Goal: Task Accomplishment & Management: Use online tool/utility

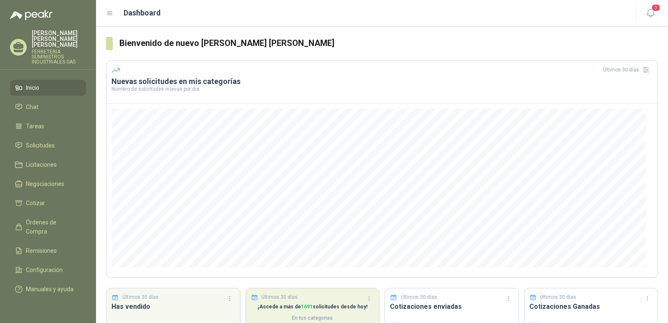
scroll to position [53, 0]
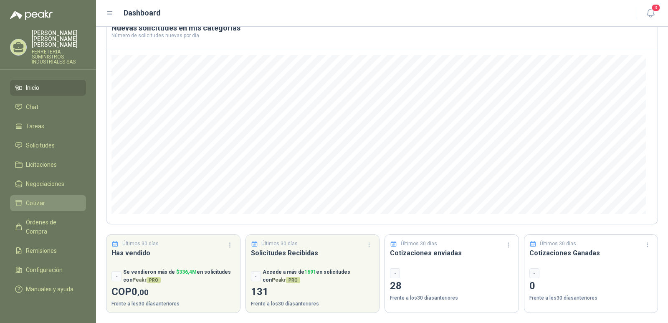
click at [39, 199] on span "Cotizar" at bounding box center [35, 202] width 19 height 9
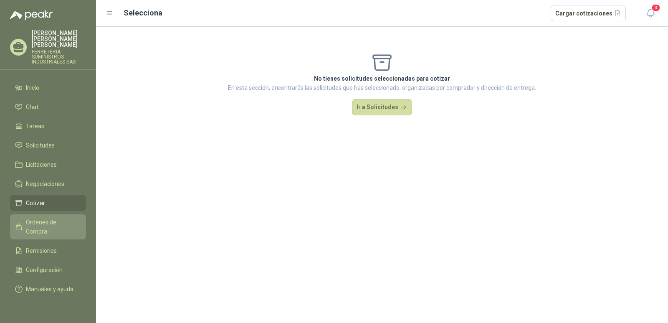
click at [63, 217] on span "Órdenes de Compra" at bounding box center [52, 226] width 52 height 18
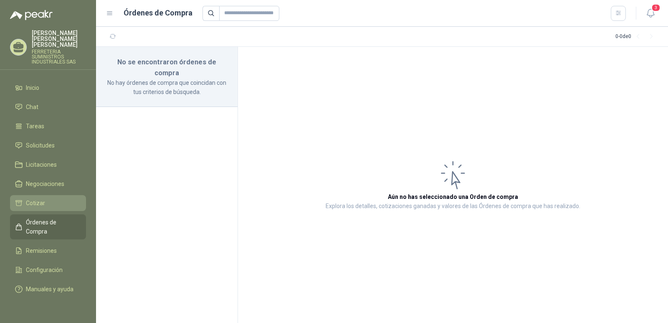
click at [44, 198] on li "Cotizar" at bounding box center [48, 202] width 66 height 9
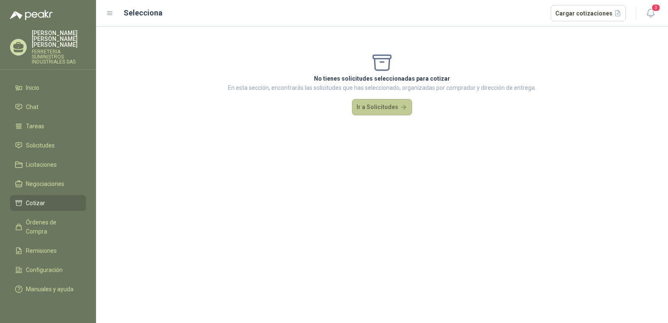
click at [379, 106] on button "Ir a Solicitudes" at bounding box center [382, 107] width 60 height 17
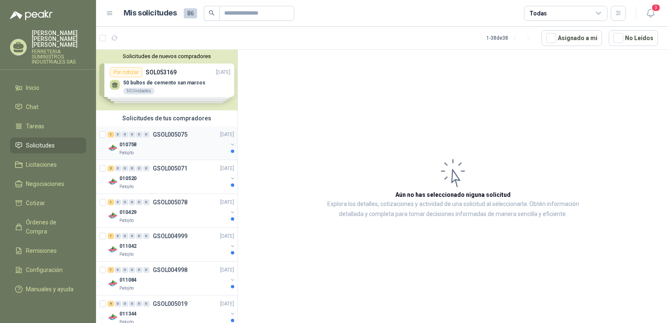
click at [167, 131] on p "GSOL005075" at bounding box center [170, 134] width 35 height 6
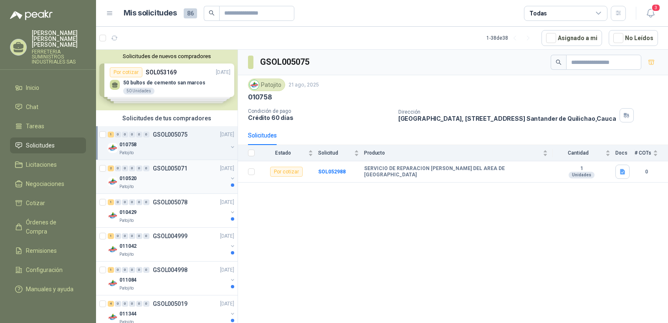
click at [167, 168] on p "GSOL005071" at bounding box center [170, 168] width 35 height 6
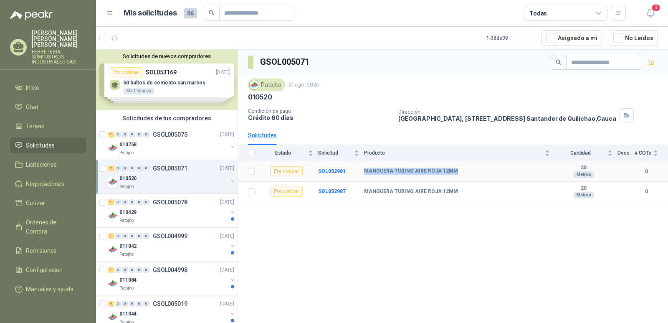
drag, startPoint x: 364, startPoint y: 170, endPoint x: 457, endPoint y: 173, distance: 93.6
click at [457, 173] on tr "Por cotizar SOL052981 MANGUERA TUBING AIRE ROJA 12MM 20 Metros 0" at bounding box center [453, 171] width 430 height 20
copy tr "MANGUERA TUBING AIRE ROJA 12MM"
click at [164, 201] on p "GSOL005078" at bounding box center [170, 202] width 35 height 6
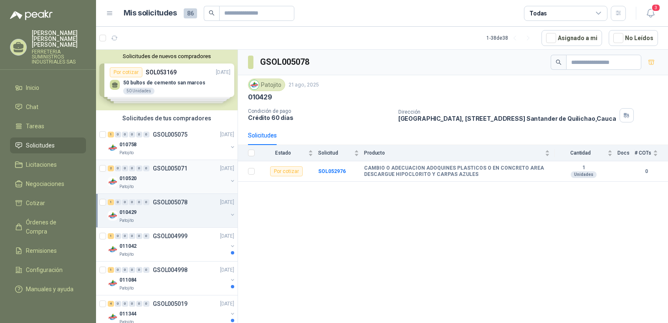
click at [160, 168] on p "GSOL005071" at bounding box center [170, 168] width 35 height 6
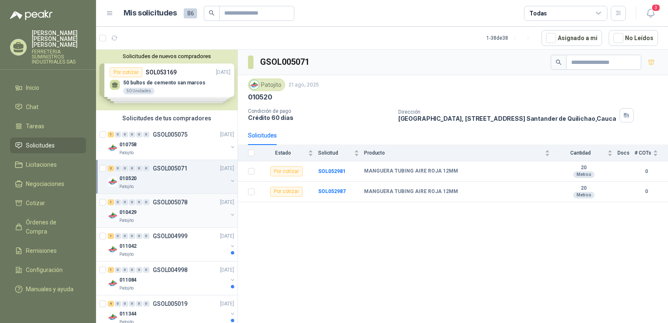
click at [168, 202] on p "GSOL005078" at bounding box center [170, 202] width 35 height 6
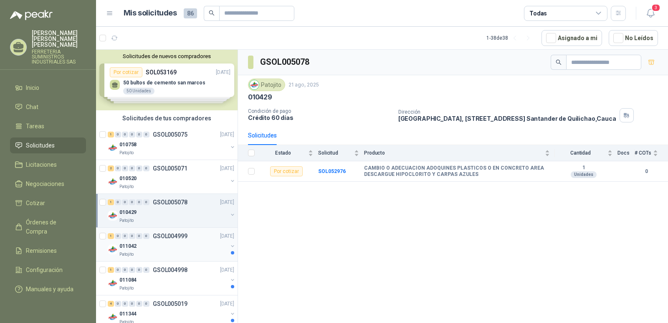
click at [169, 239] on div "1 0 0 0 0 0 GSOL004999 [DATE]" at bounding box center [172, 236] width 128 height 10
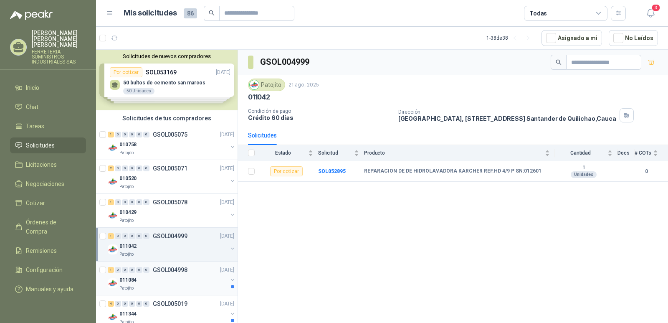
click at [167, 272] on p "GSOL004998" at bounding box center [170, 270] width 35 height 6
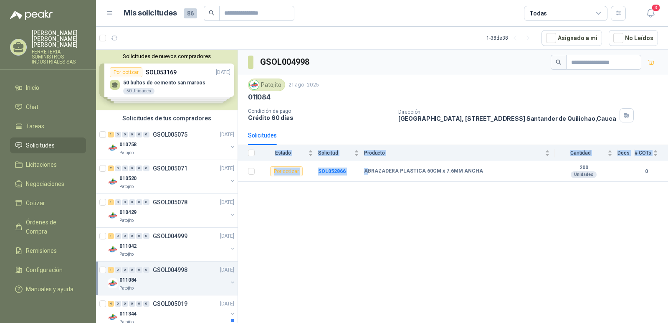
drag, startPoint x: 367, startPoint y: 170, endPoint x: 483, endPoint y: 181, distance: 116.6
click at [483, 182] on div "GSOL004998 Patojito 21 ago, 2025 011084 Condición de pago Crédito 60 [PERSON_NA…" at bounding box center [453, 188] width 430 height 276
click at [479, 167] on td "ABRAZADERA PLASTICA 60CM x 7.6MM ANCHA" at bounding box center [459, 171] width 191 height 20
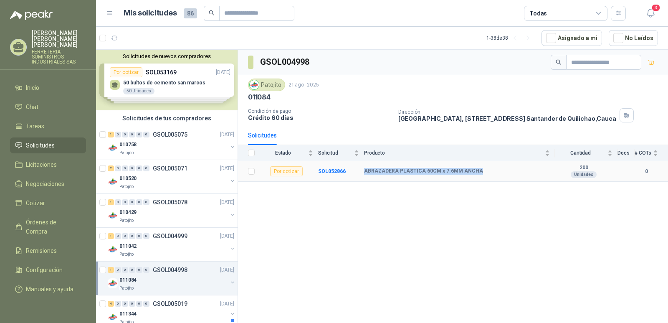
drag, startPoint x: 475, startPoint y: 172, endPoint x: 355, endPoint y: 170, distance: 119.8
click at [355, 170] on tr "Por cotizar SOL052866 ABRAZADERA PLASTICA 60CM x 7.6MM ANCHA 200 Unidades 0" at bounding box center [453, 171] width 430 height 20
copy tr "ABRAZADERA PLASTICA 60CM x 7.6MM ANCHA"
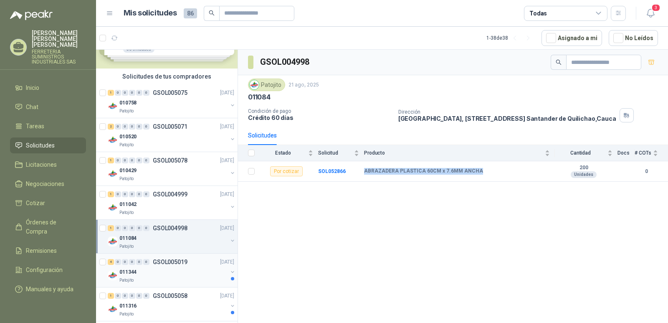
click at [172, 260] on p "GSOL005019" at bounding box center [170, 262] width 35 height 6
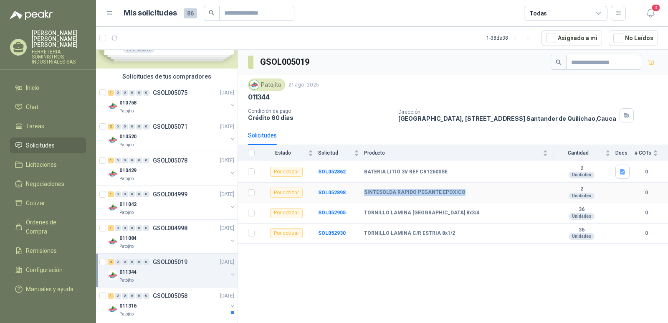
drag, startPoint x: 364, startPoint y: 193, endPoint x: 465, endPoint y: 195, distance: 101.4
click at [465, 195] on div "SINTESOLDA RAPIDO PEGANTE EPOXICO" at bounding box center [456, 192] width 184 height 7
copy b "SINTESOLDA RAPIDO PEGANTE EPOXICO"
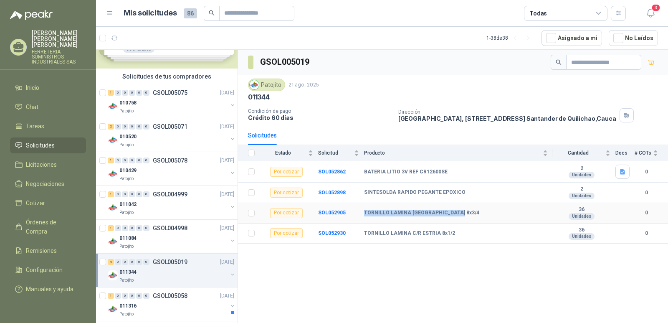
drag, startPoint x: 365, startPoint y: 212, endPoint x: 467, endPoint y: 213, distance: 101.4
click at [467, 213] on div "TORNILLO LAMINA [GEOGRAPHIC_DATA] 8x3/4" at bounding box center [456, 213] width 184 height 7
copy b "TORNILLO LAMINA [GEOGRAPHIC_DATA] 8x3/4"
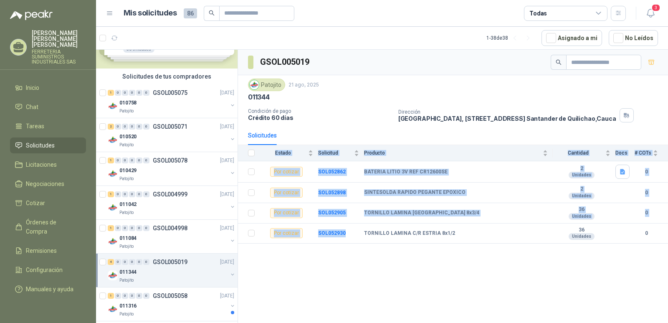
drag, startPoint x: 364, startPoint y: 233, endPoint x: 457, endPoint y: 253, distance: 95.2
click at [457, 253] on div "GSOL005019 Patojito 21 ago, 2025 011344 Condición de pago Crédito 60 [PERSON_NA…" at bounding box center [453, 188] width 430 height 276
copy table "Estado Solicitud Producto Cantidad Docs # COTs Por cotizar SOL052862 BATERIA LI…"
click at [170, 293] on p "GSOL005058" at bounding box center [170, 296] width 35 height 6
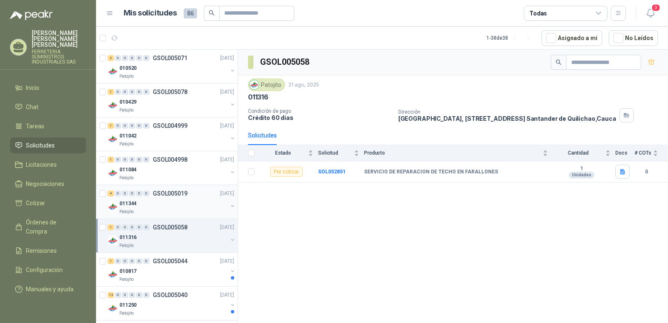
scroll to position [125, 0]
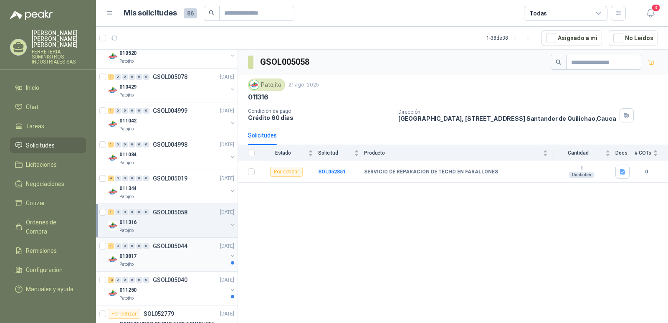
click at [158, 248] on p "GSOL005044" at bounding box center [170, 246] width 35 height 6
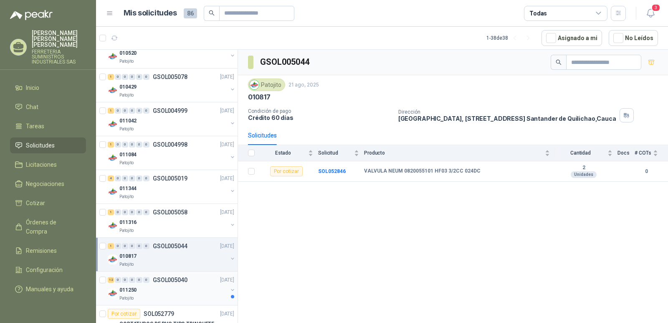
click at [166, 277] on p "GSOL005040" at bounding box center [170, 280] width 35 height 6
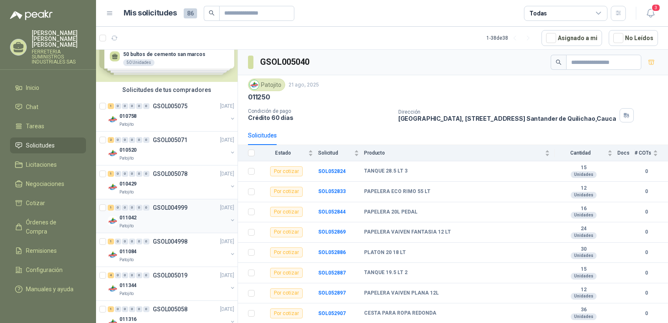
scroll to position [42, 0]
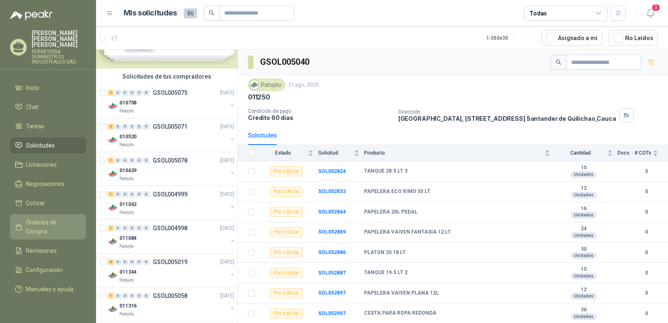
click at [59, 217] on span "Órdenes de Compra" at bounding box center [52, 226] width 52 height 18
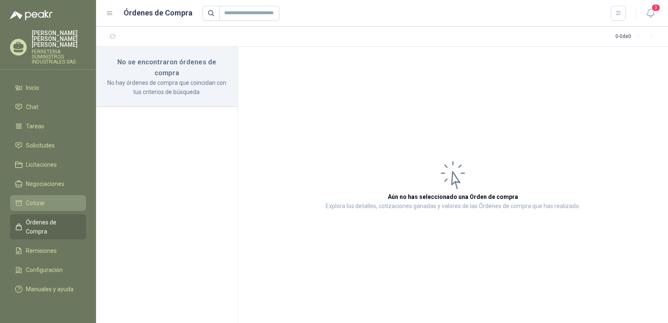
click at [45, 198] on li "Cotizar" at bounding box center [48, 202] width 66 height 9
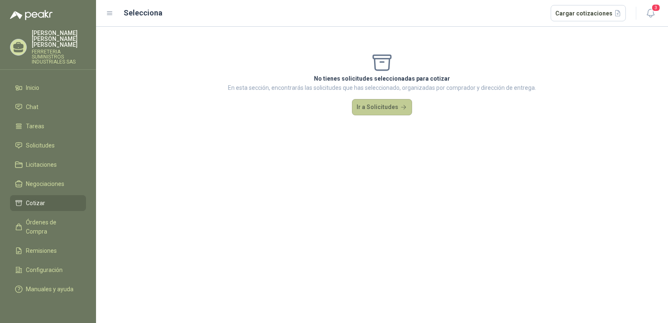
click at [381, 102] on button "Ir a Solicitudes" at bounding box center [382, 107] width 60 height 17
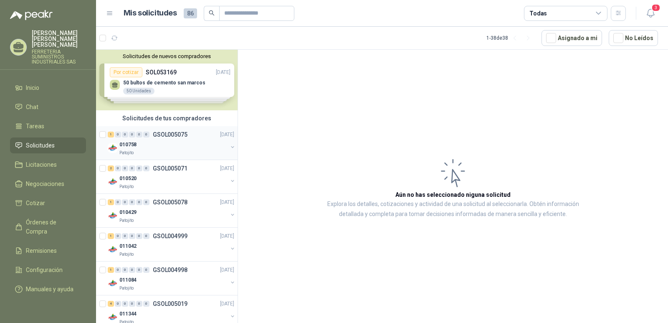
click at [177, 133] on p "GSOL005075" at bounding box center [170, 134] width 35 height 6
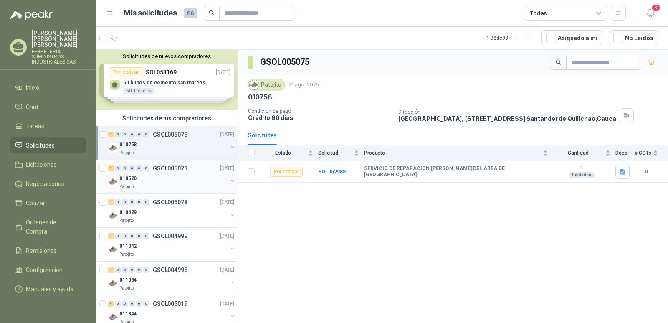
click at [169, 168] on p "GSOL005071" at bounding box center [170, 168] width 35 height 6
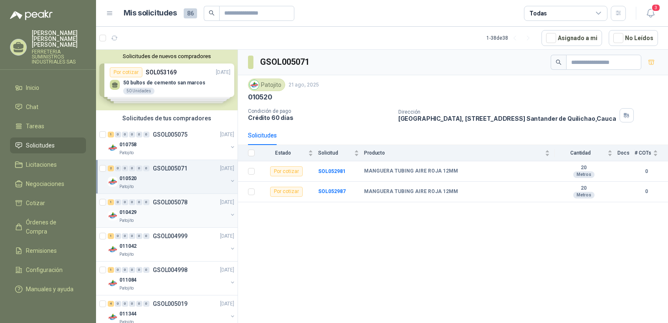
click at [166, 205] on p "GSOL005078" at bounding box center [170, 202] width 35 height 6
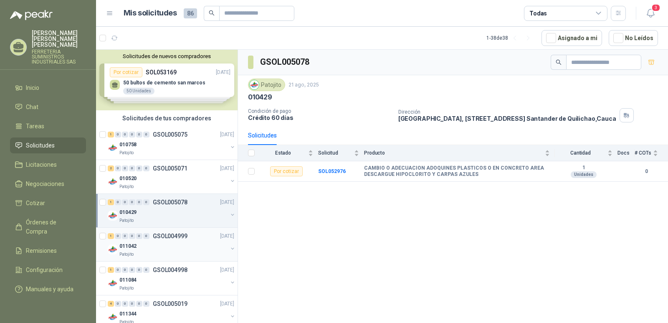
click at [165, 234] on p "GSOL004999" at bounding box center [170, 236] width 35 height 6
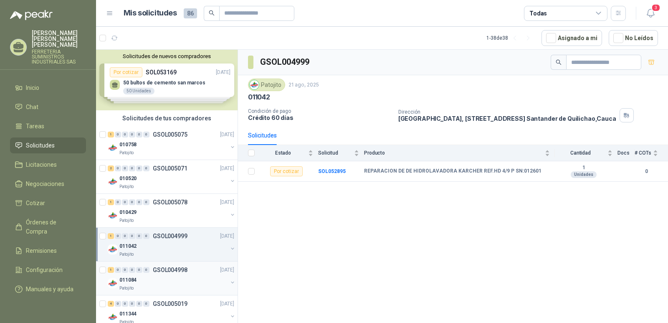
click at [165, 270] on p "GSOL004998" at bounding box center [170, 270] width 35 height 6
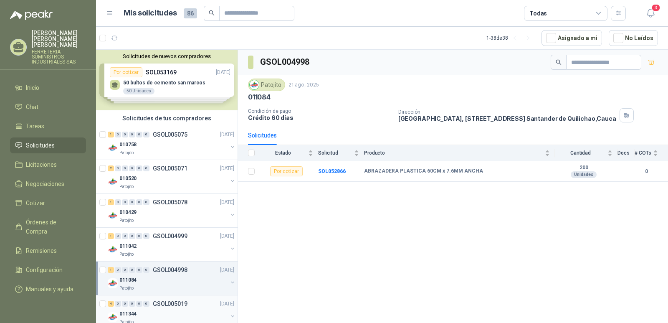
click at [169, 303] on p "GSOL005019" at bounding box center [170, 304] width 35 height 6
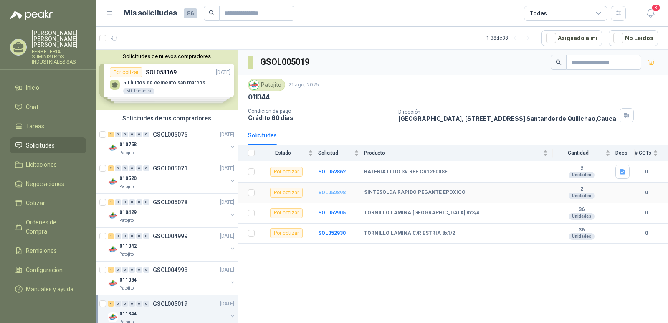
click at [329, 191] on b "SOL052898" at bounding box center [332, 193] width 28 height 6
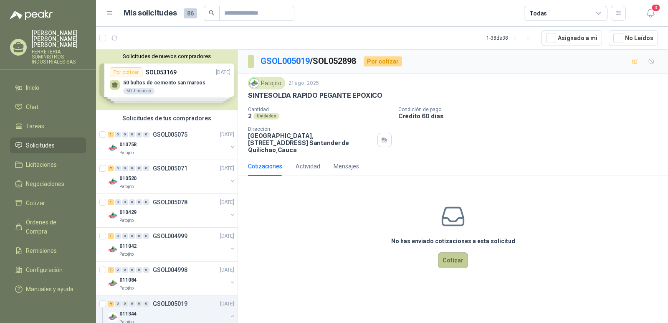
click at [448, 254] on button "Cotizar" at bounding box center [453, 260] width 30 height 16
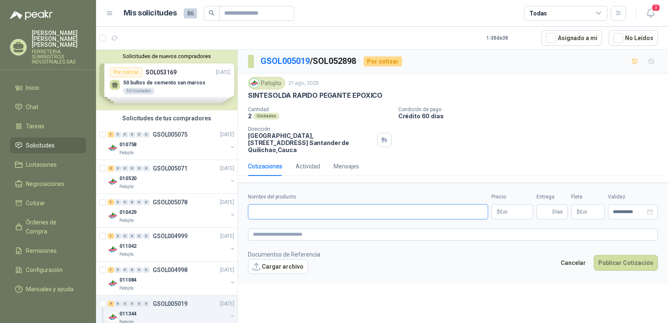
click at [257, 204] on input "Nombre del producto" at bounding box center [368, 211] width 240 height 15
paste input "**********"
type input "**********"
click at [594, 255] on button "Publicar Cotización" at bounding box center [626, 263] width 64 height 16
type input "*"
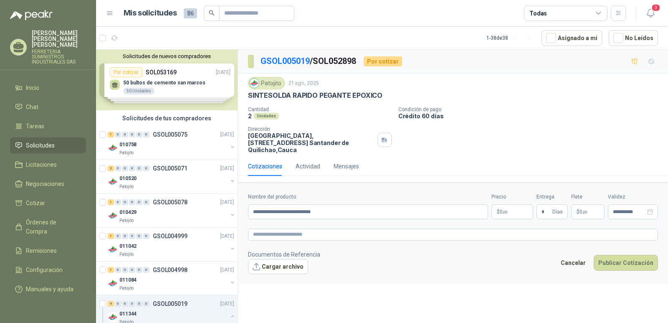
click at [443, 261] on footer "Documentos de Referencia Cargar archivo Cancelar Publicar Cotización" at bounding box center [453, 262] width 410 height 24
click at [506, 210] on span ",00" at bounding box center [505, 212] width 5 height 5
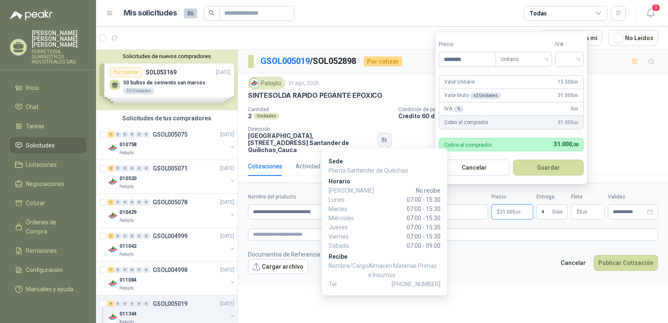
type input "********"
click at [513, 159] on button "Guardar" at bounding box center [548, 167] width 71 height 16
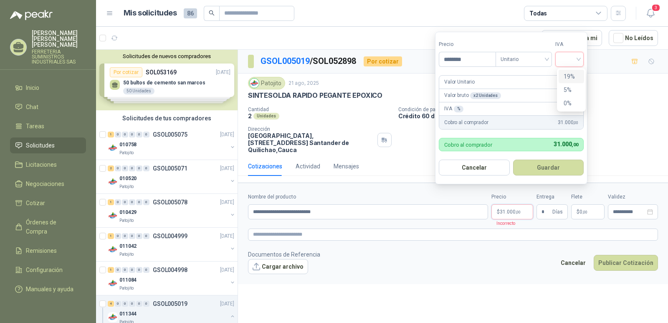
click at [572, 80] on div "19%" at bounding box center [571, 76] width 15 height 9
click at [554, 169] on button "Guardar" at bounding box center [550, 167] width 72 height 16
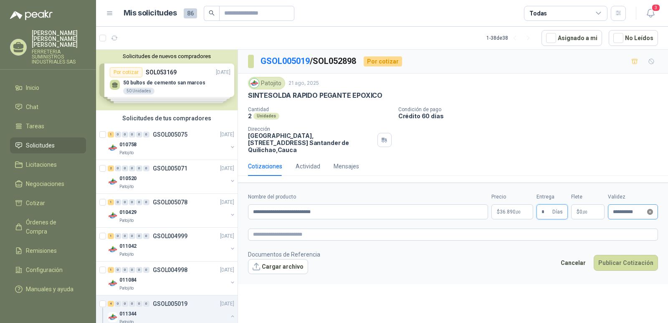
click at [649, 209] on icon "close-circle" at bounding box center [650, 212] width 6 height 6
drag, startPoint x: 622, startPoint y: 202, endPoint x: 624, endPoint y: 207, distance: 5.7
click at [623, 209] on input "**********" at bounding box center [629, 211] width 33 height 5
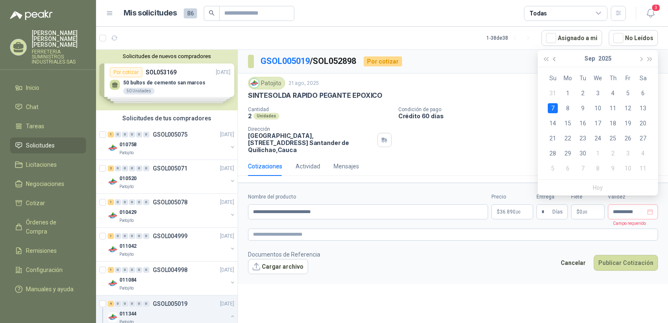
click at [554, 59] on span "button" at bounding box center [555, 59] width 4 height 4
type input "**********"
click at [552, 170] on div "31" at bounding box center [553, 168] width 10 height 10
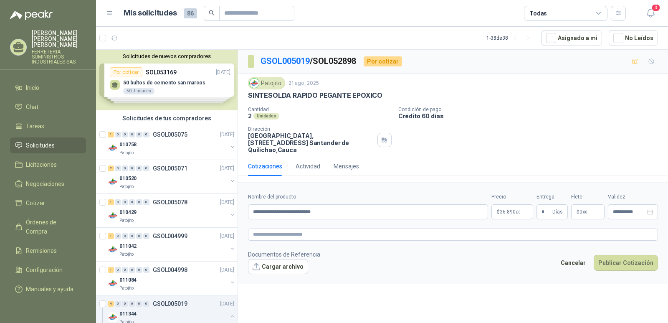
click at [344, 282] on div "**********" at bounding box center [453, 188] width 430 height 276
click at [626, 255] on button "Publicar Cotización" at bounding box center [626, 263] width 64 height 16
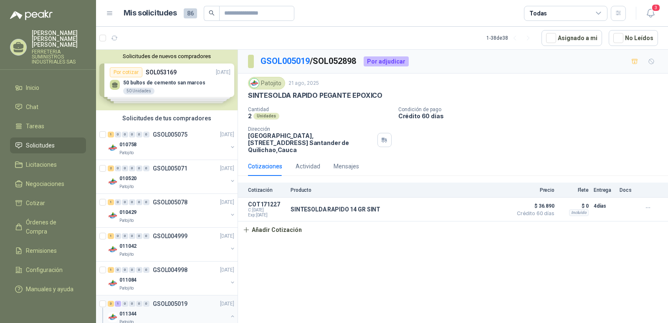
click at [175, 300] on div "3 1 0 0 0 0 GSOL005019 [DATE] 011344 Patojito" at bounding box center [167, 312] width 142 height 34
click at [168, 302] on p "GSOL005019" at bounding box center [170, 304] width 35 height 6
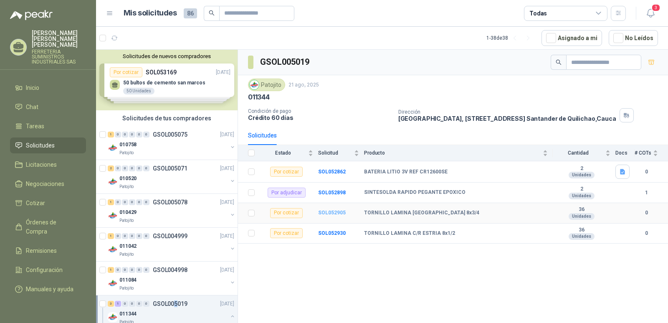
click at [328, 213] on b "SOL052905" at bounding box center [332, 213] width 28 height 6
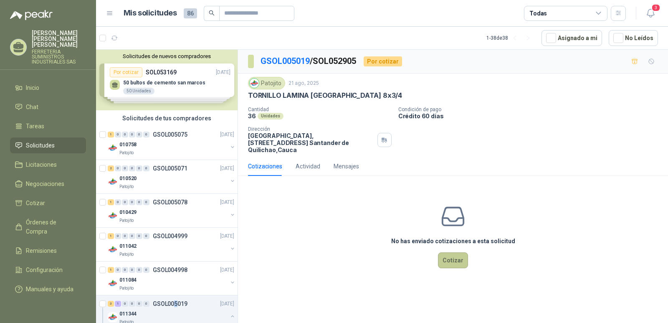
click at [450, 255] on button "Cotizar" at bounding box center [453, 260] width 30 height 16
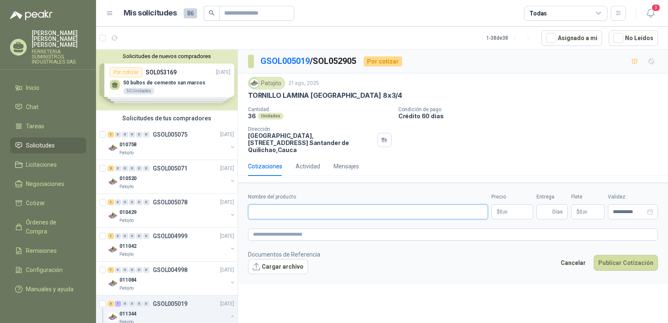
click at [263, 205] on input "Nombre del producto" at bounding box center [368, 211] width 240 height 15
paste input "**********"
type input "**********"
click at [508, 207] on p "$ 0 ,00" at bounding box center [512, 211] width 42 height 15
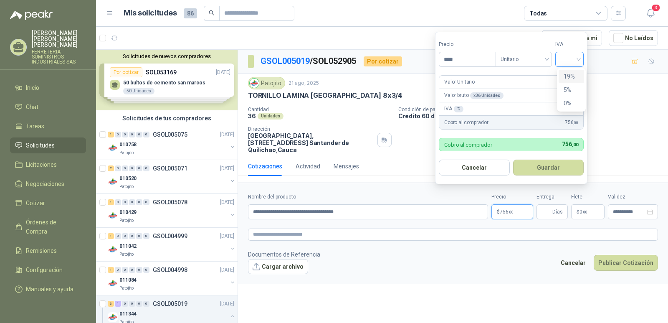
click at [582, 59] on div at bounding box center [569, 59] width 28 height 15
type input "****"
click at [569, 74] on div "19%" at bounding box center [571, 76] width 15 height 9
click at [536, 169] on button "Guardar" at bounding box center [550, 167] width 72 height 16
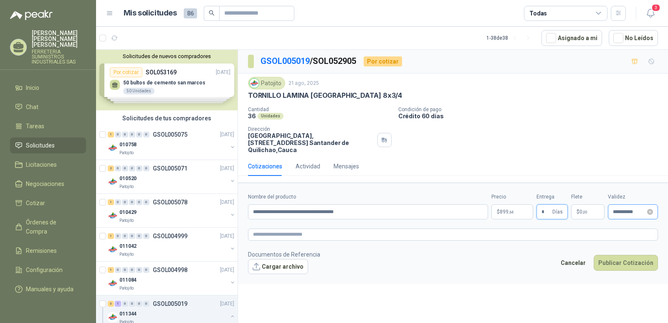
type input "*"
click at [615, 209] on input "**********" at bounding box center [629, 211] width 33 height 5
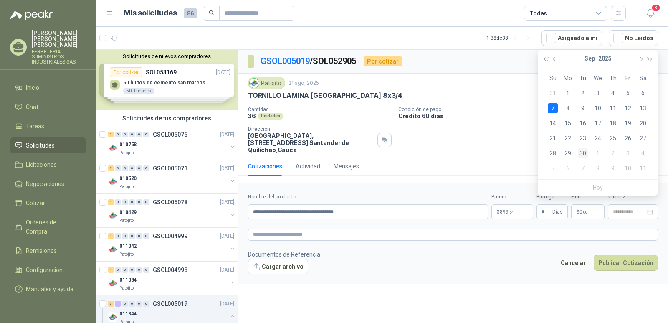
click at [583, 153] on div "30" at bounding box center [583, 153] width 10 height 10
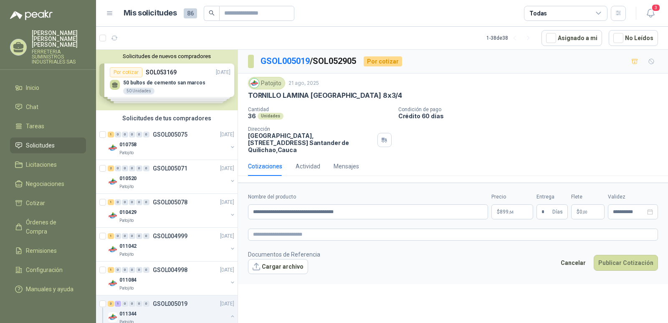
type input "**********"
click at [650, 209] on icon "close-circle" at bounding box center [650, 212] width 6 height 6
click at [623, 209] on input "**********" at bounding box center [629, 211] width 33 height 5
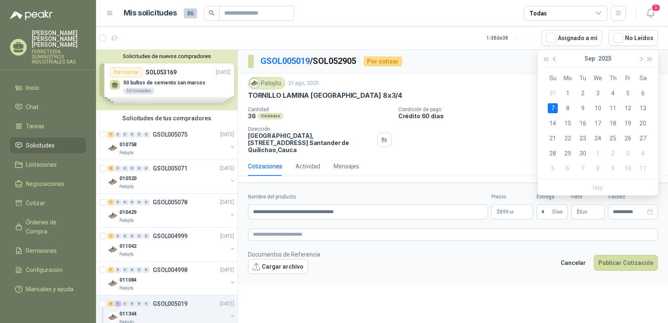
click at [552, 58] on button "button" at bounding box center [554, 58] width 9 height 17
type input "**********"
click at [551, 168] on div "31" at bounding box center [553, 168] width 10 height 10
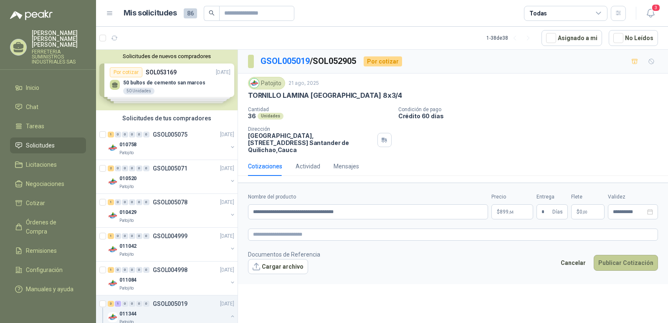
click at [623, 255] on button "Publicar Cotización" at bounding box center [626, 263] width 64 height 16
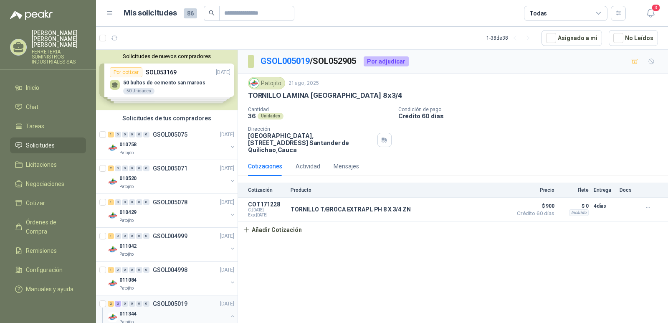
click at [177, 299] on div "2 2 0 0 0 0 GSOL005019 [DATE]" at bounding box center [172, 303] width 128 height 10
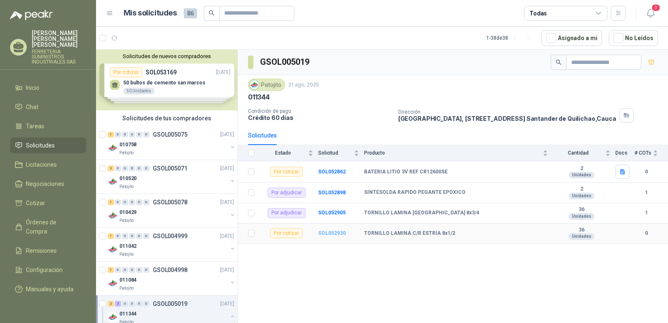
click at [323, 231] on b "SOL052930" at bounding box center [332, 233] width 28 height 6
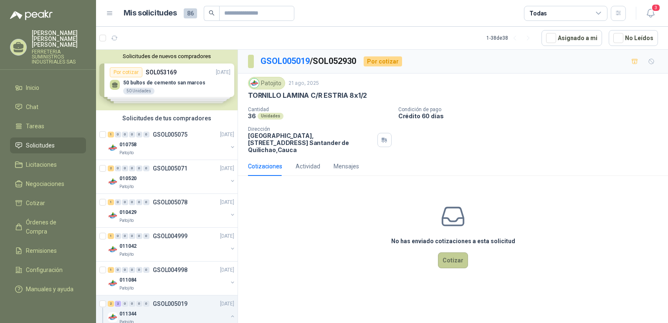
click at [452, 252] on button "Cotizar" at bounding box center [453, 260] width 30 height 16
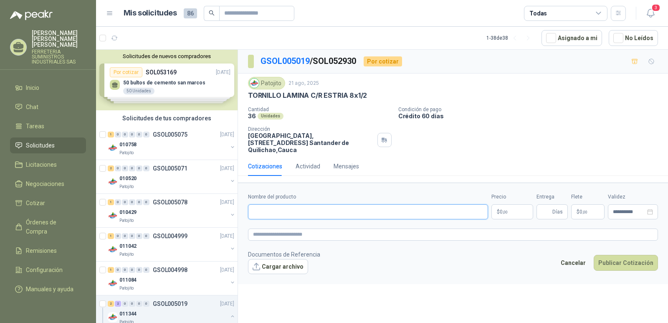
click at [259, 210] on input "Nombre del producto" at bounding box center [368, 211] width 240 height 15
paste input "**********"
type input "**********"
click at [509, 204] on p "$ 0 ,00" at bounding box center [512, 211] width 42 height 15
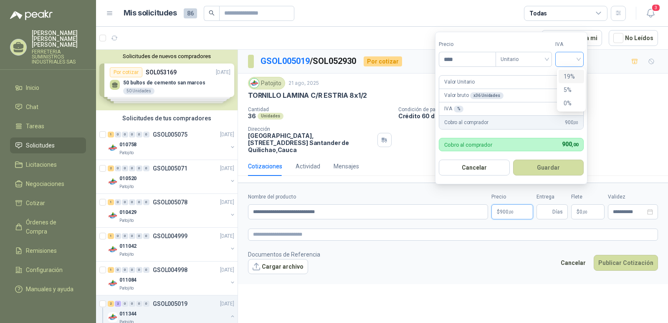
click at [581, 57] on div at bounding box center [569, 59] width 28 height 15
type input "****"
click at [570, 79] on div "19%" at bounding box center [571, 76] width 15 height 9
click at [548, 167] on button "Guardar" at bounding box center [550, 167] width 72 height 16
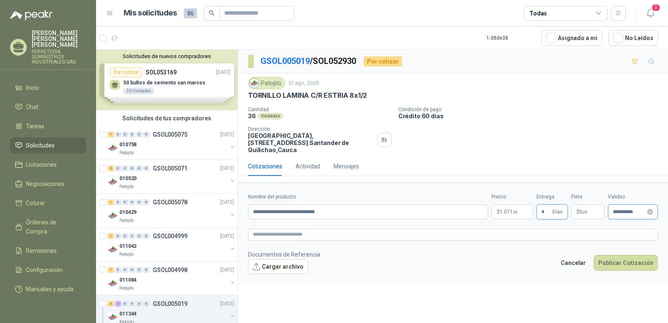
type input "*"
click at [624, 209] on input "**********" at bounding box center [629, 211] width 33 height 5
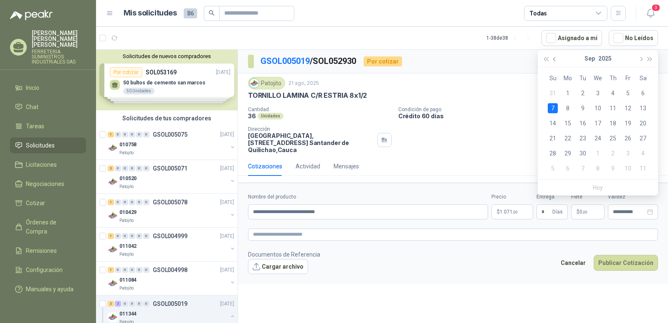
click at [553, 58] on span "button" at bounding box center [555, 59] width 4 height 4
type input "**********"
click at [552, 169] on div "31" at bounding box center [553, 168] width 10 height 10
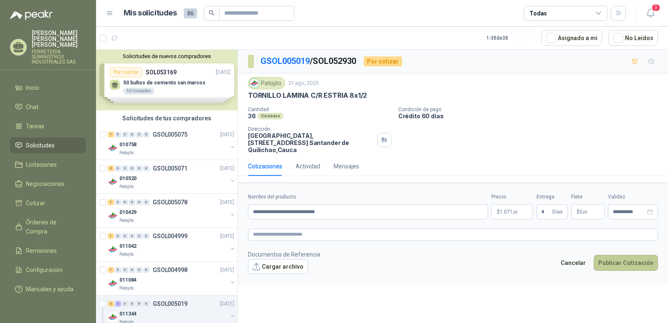
click at [618, 256] on button "Publicar Cotización" at bounding box center [626, 263] width 64 height 16
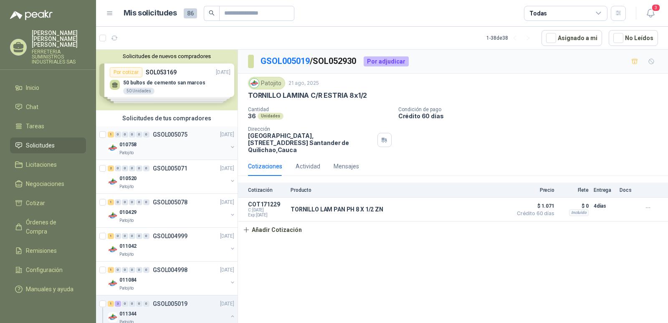
click at [166, 136] on p "GSOL005075" at bounding box center [170, 134] width 35 height 6
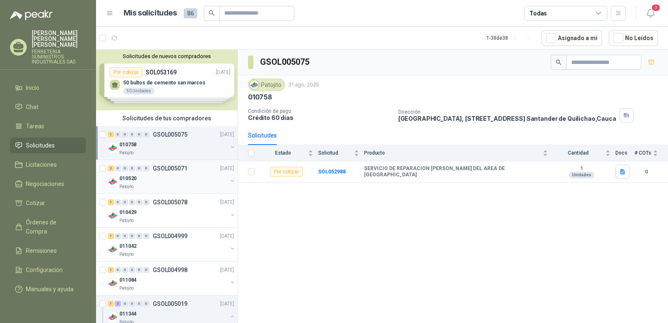
click at [179, 171] on p "GSOL005071" at bounding box center [170, 168] width 35 height 6
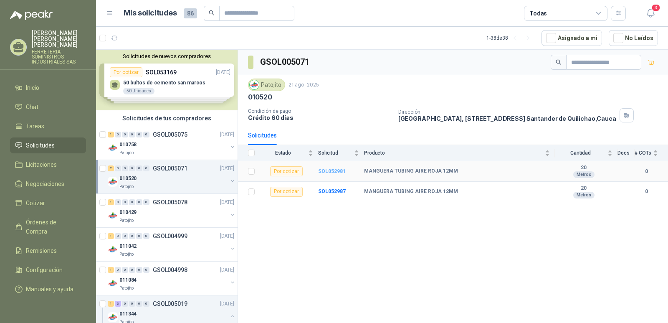
click at [328, 171] on b "SOL052981" at bounding box center [332, 171] width 28 height 6
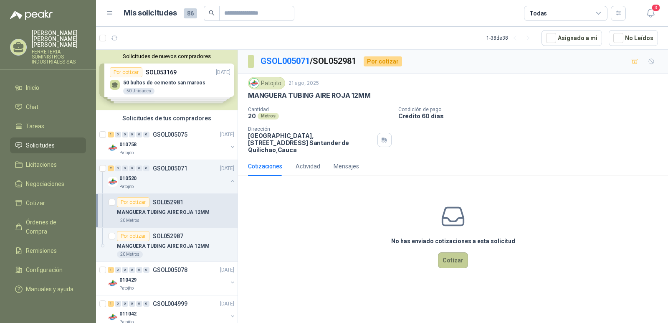
click at [446, 259] on button "Cotizar" at bounding box center [453, 260] width 30 height 16
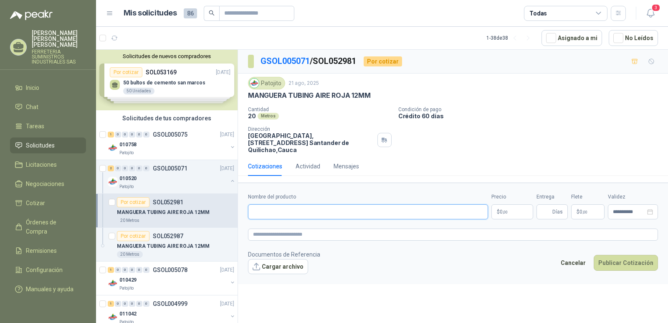
click at [263, 204] on input "Nombre del producto" at bounding box center [368, 211] width 240 height 15
type input "**********"
click at [594, 255] on button "Publicar Cotización" at bounding box center [626, 263] width 64 height 16
type input "*"
click at [594, 255] on button "Publicar Cotización" at bounding box center [626, 263] width 64 height 16
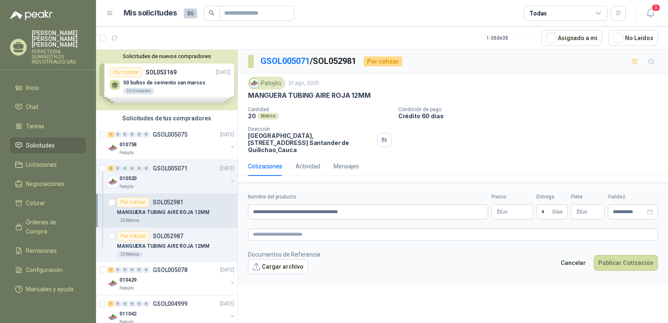
drag, startPoint x: 510, startPoint y: 172, endPoint x: 507, endPoint y: 181, distance: 9.2
click at [510, 175] on div "Cotizaciones Actividad Mensajes" at bounding box center [453, 170] width 430 height 26
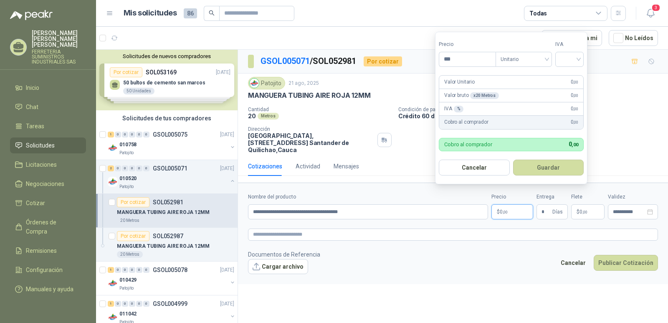
click at [497, 205] on p "$ 0 ,00" at bounding box center [512, 211] width 42 height 15
click at [467, 62] on input "***" at bounding box center [467, 59] width 56 height 14
type input "*******"
click at [567, 60] on input "search" at bounding box center [569, 58] width 18 height 13
click at [571, 76] on div "19%" at bounding box center [571, 76] width 15 height 9
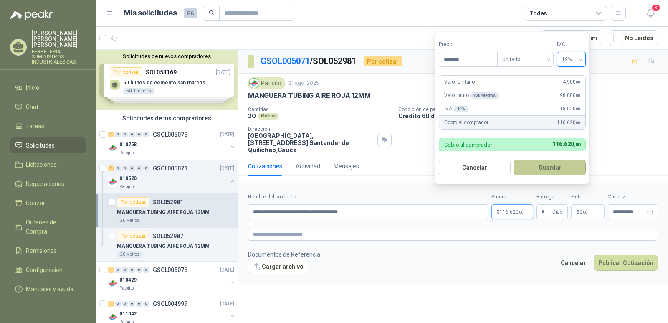
click at [547, 167] on button "Guardar" at bounding box center [550, 167] width 72 height 16
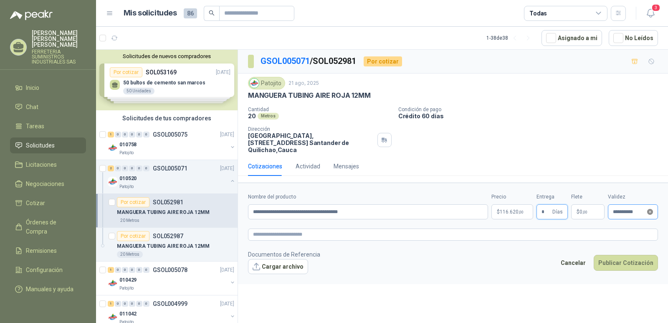
click at [649, 209] on icon "close-circle" at bounding box center [650, 212] width 6 height 6
click at [623, 209] on input "**********" at bounding box center [629, 211] width 33 height 5
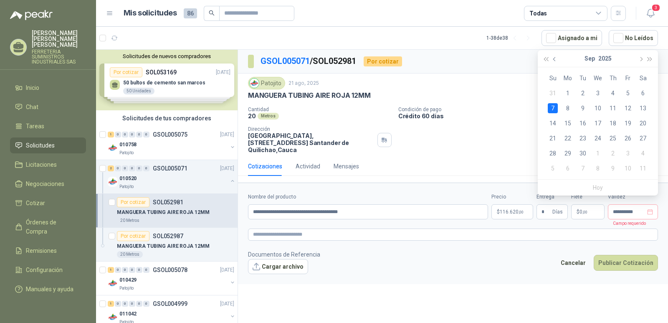
drag, startPoint x: 555, startPoint y: 61, endPoint x: 558, endPoint y: 89, distance: 28.5
click at [554, 61] on button "button" at bounding box center [554, 58] width 9 height 17
type input "**********"
click at [555, 167] on div "31" at bounding box center [553, 168] width 10 height 10
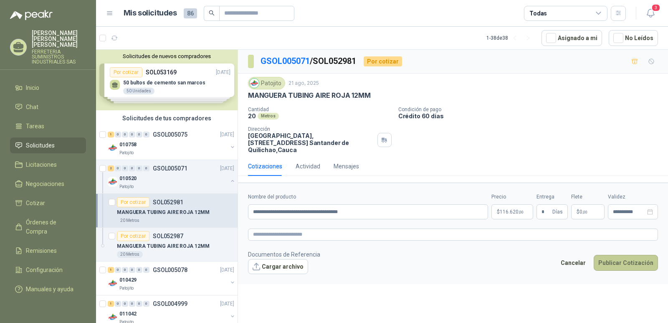
click at [620, 260] on button "Publicar Cotización" at bounding box center [626, 263] width 64 height 16
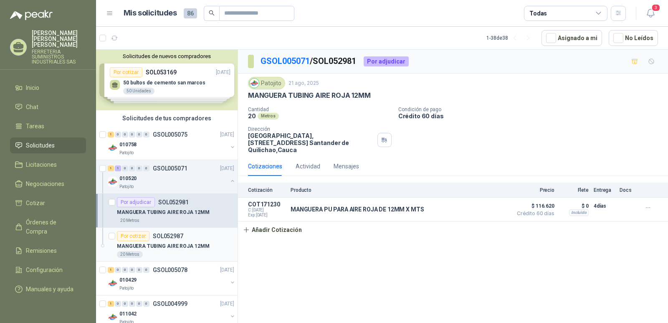
click at [164, 235] on p "SOL052987" at bounding box center [168, 236] width 30 height 6
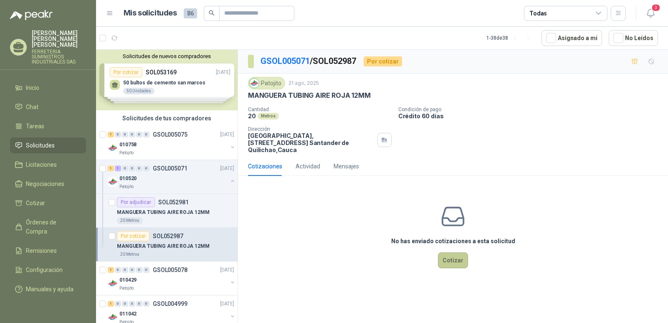
click at [450, 253] on button "Cotizar" at bounding box center [453, 260] width 30 height 16
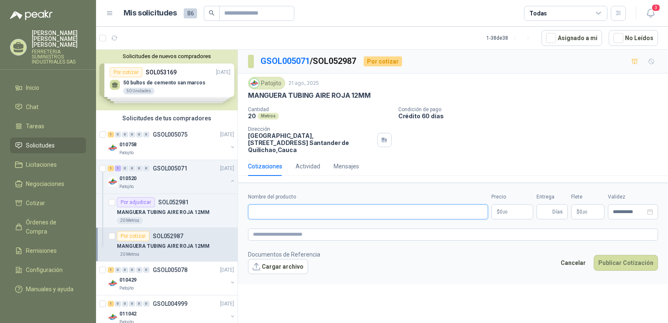
click at [276, 209] on input "Nombre del producto" at bounding box center [368, 211] width 240 height 15
type input "**********"
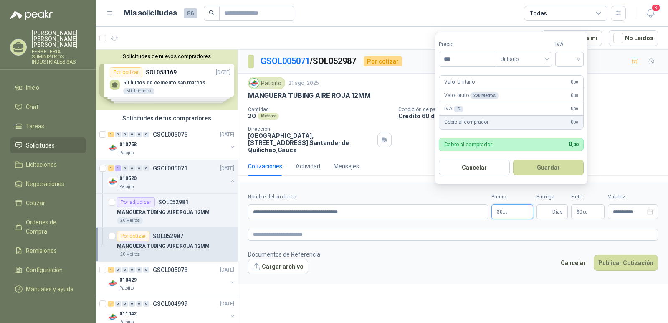
click at [503, 210] on span ",00" at bounding box center [505, 212] width 5 height 5
type input "*******"
click at [579, 58] on input "search" at bounding box center [569, 58] width 18 height 13
click at [571, 77] on div "19%" at bounding box center [571, 76] width 15 height 9
click at [548, 169] on button "Guardar" at bounding box center [550, 167] width 72 height 16
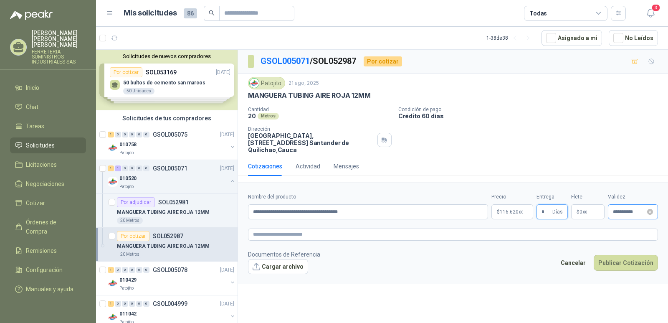
type input "*"
click at [628, 209] on input "**********" at bounding box center [629, 211] width 33 height 5
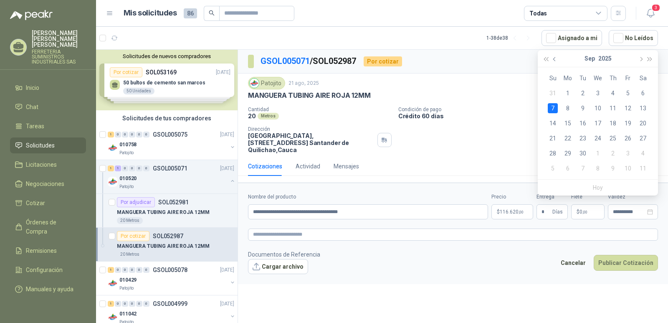
click at [554, 60] on button "button" at bounding box center [554, 58] width 9 height 17
type input "**********"
click at [550, 170] on div "31" at bounding box center [553, 168] width 10 height 10
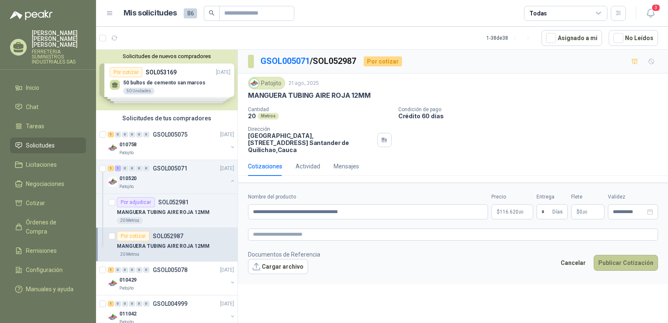
click at [618, 255] on button "Publicar Cotización" at bounding box center [626, 263] width 64 height 16
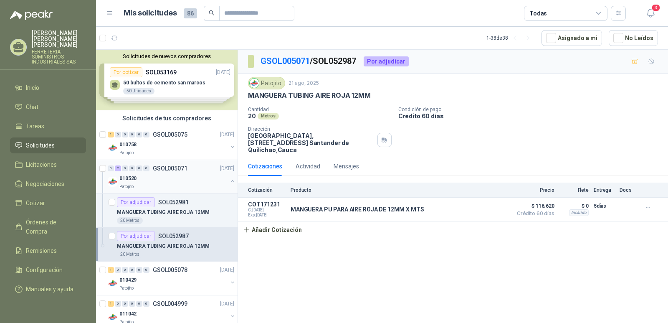
click at [168, 165] on p "GSOL005071" at bounding box center [170, 168] width 35 height 6
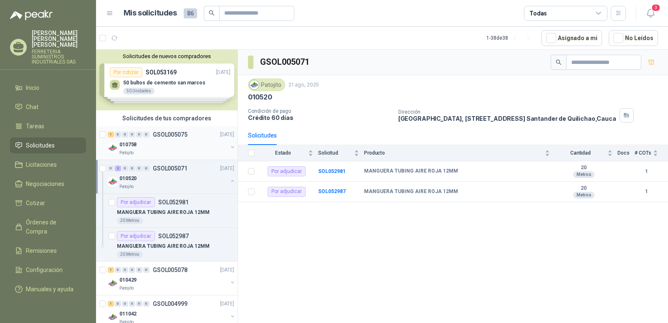
click at [171, 134] on p "GSOL005075" at bounding box center [170, 134] width 35 height 6
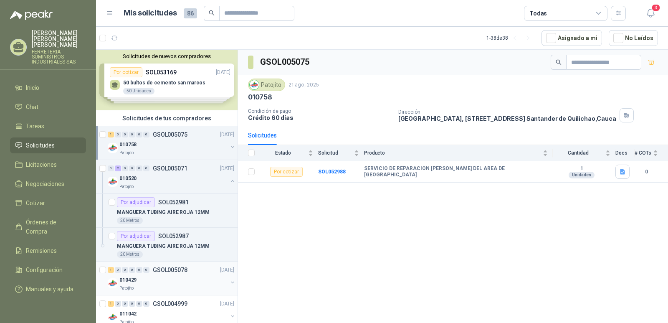
click at [180, 271] on p "GSOL005078" at bounding box center [170, 270] width 35 height 6
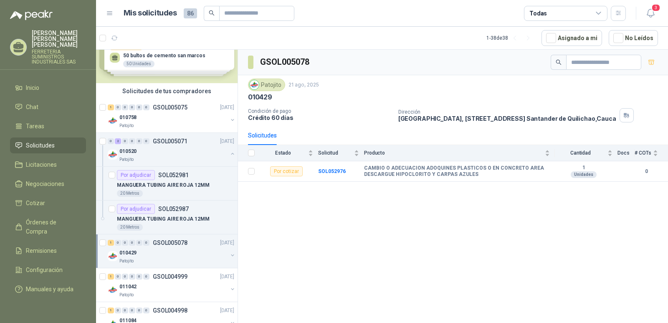
scroll to position [42, 0]
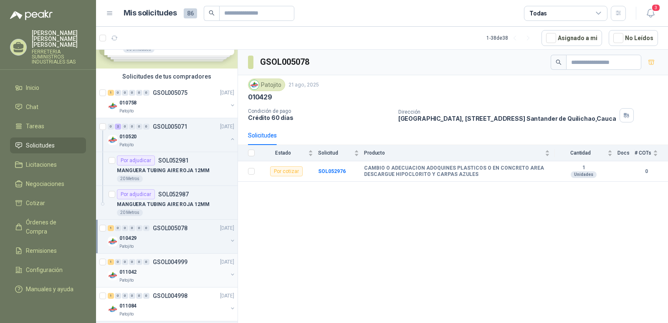
click at [172, 263] on p "GSOL004999" at bounding box center [170, 262] width 35 height 6
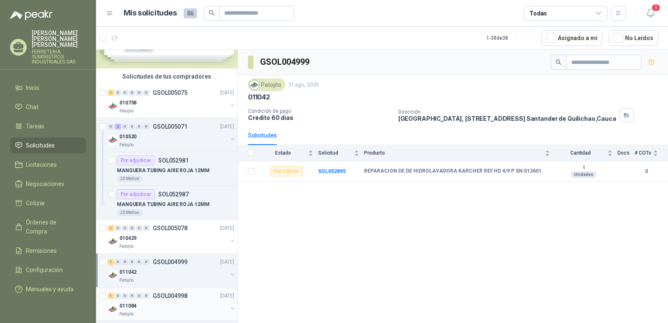
click at [164, 296] on p "GSOL004998" at bounding box center [170, 296] width 35 height 6
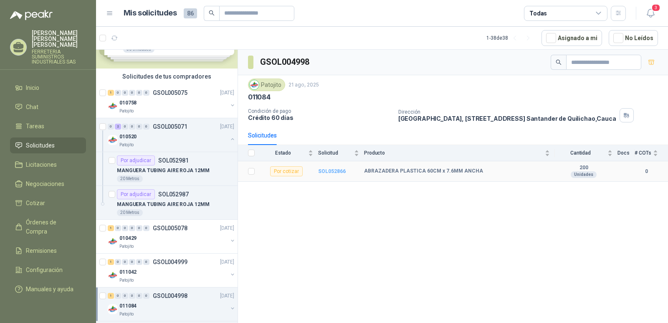
click at [326, 172] on b "SOL052866" at bounding box center [332, 171] width 28 height 6
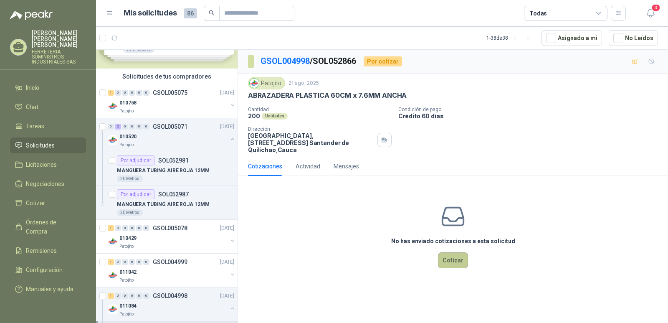
click at [457, 257] on button "Cotizar" at bounding box center [453, 260] width 30 height 16
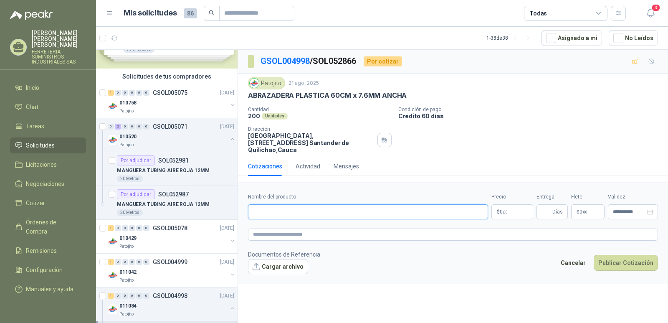
click at [287, 204] on input "Nombre del producto" at bounding box center [368, 211] width 240 height 15
click at [283, 204] on input "Nombre del producto" at bounding box center [368, 211] width 240 height 15
paste input "**********"
type input "**********"
click at [500, 209] on span "0 ,00" at bounding box center [504, 211] width 8 height 5
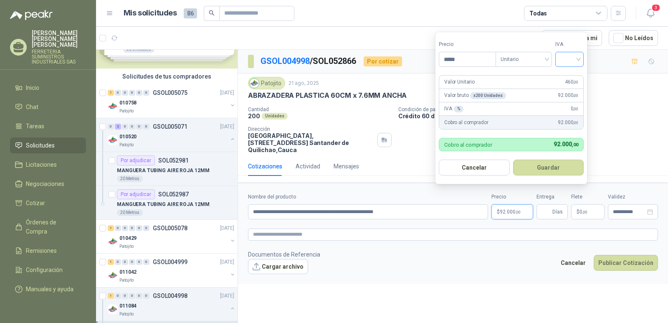
click at [581, 61] on div at bounding box center [569, 59] width 28 height 15
type input "*****"
click at [571, 78] on div "19%" at bounding box center [571, 76] width 15 height 9
click at [545, 168] on button "Guardar" at bounding box center [550, 167] width 72 height 16
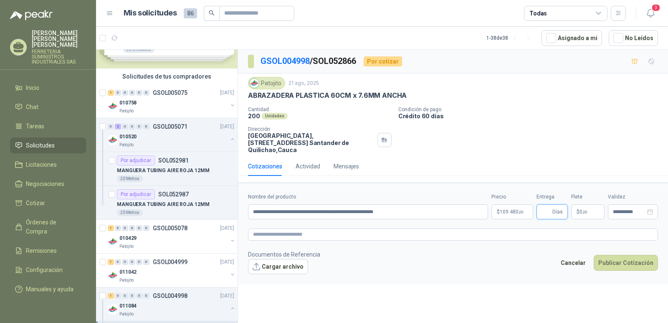
type input "*"
click at [648, 209] on icon "close-circle" at bounding box center [650, 212] width 6 height 6
type input "*"
click at [629, 209] on input at bounding box center [629, 211] width 33 height 5
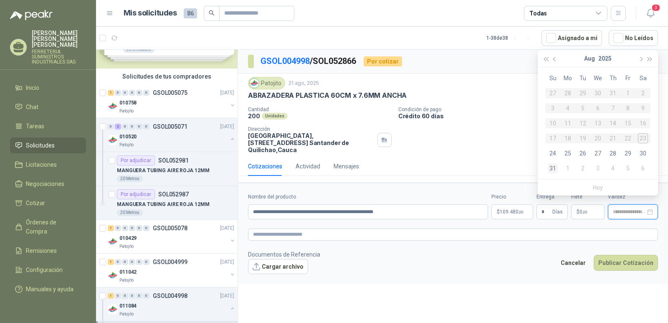
type input "**********"
click at [552, 166] on div "31" at bounding box center [553, 168] width 10 height 10
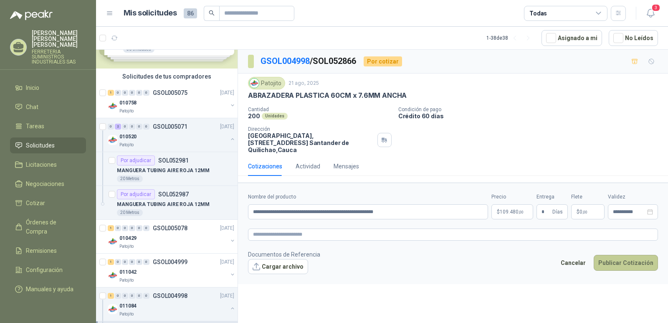
click at [618, 255] on button "Publicar Cotización" at bounding box center [626, 263] width 64 height 16
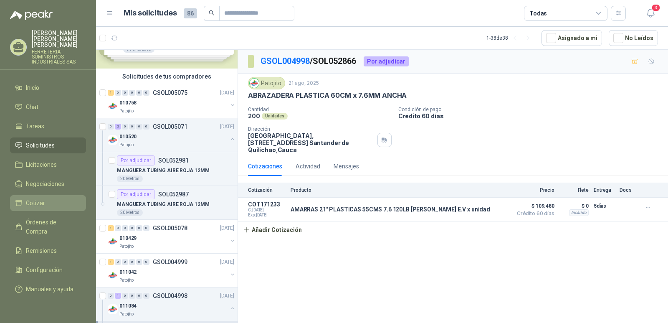
click at [46, 198] on li "Cotizar" at bounding box center [48, 202] width 66 height 9
click at [59, 198] on li "Cotizar" at bounding box center [48, 202] width 66 height 9
